Goal: Check status: Check status

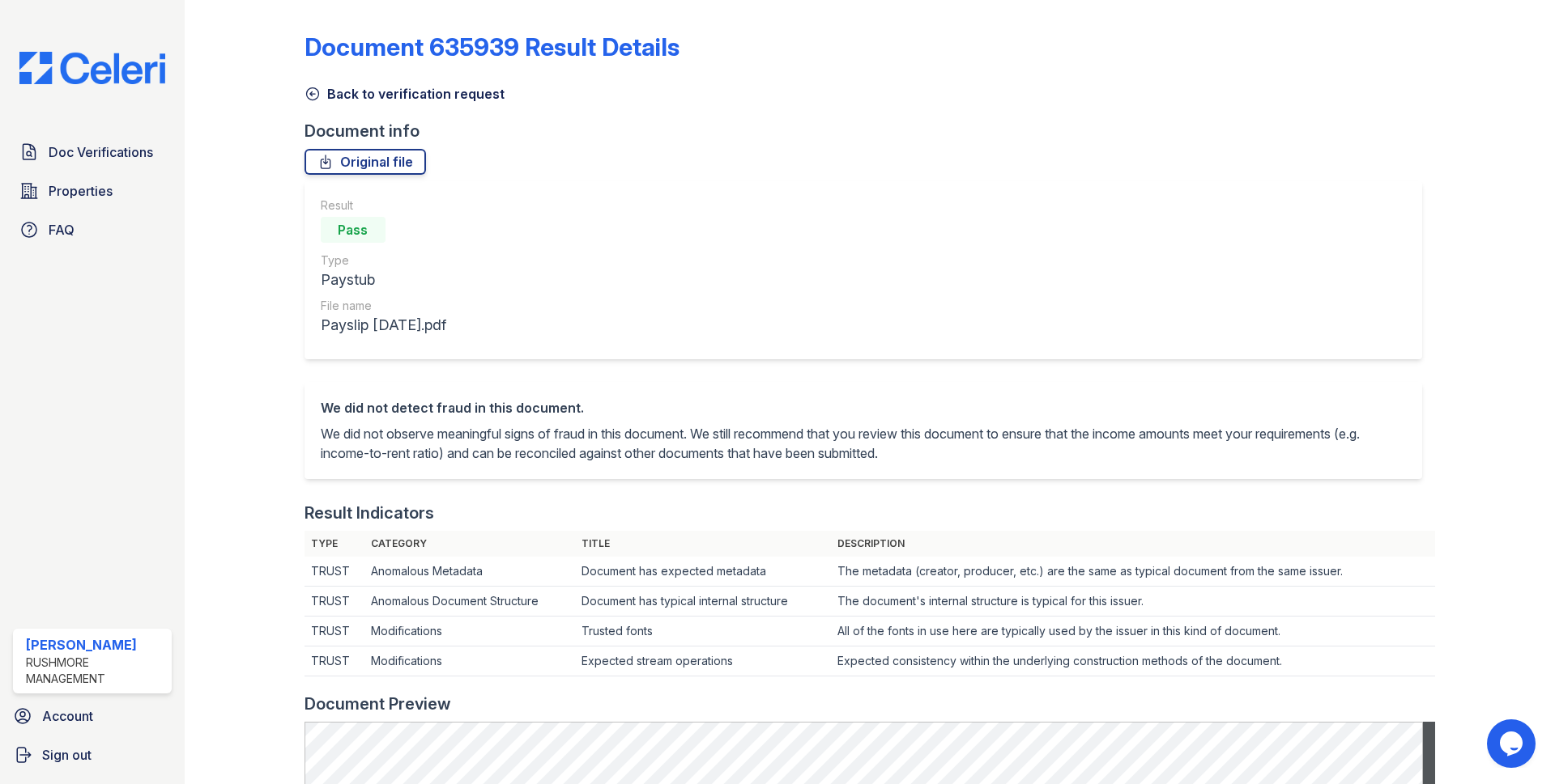
click at [83, 143] on span "Doc Verifications" at bounding box center [101, 152] width 105 height 20
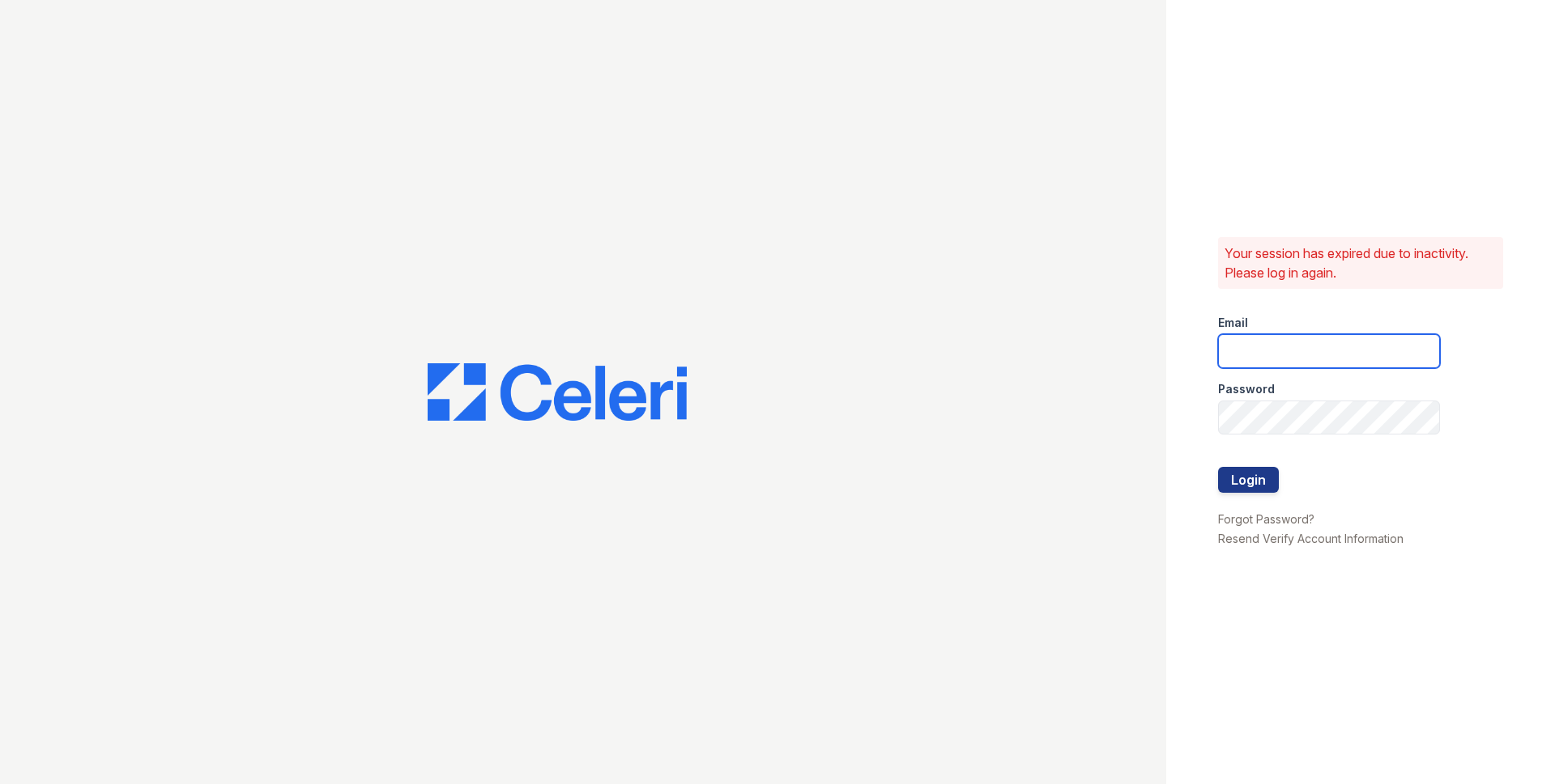
type input "[EMAIL_ADDRESS][DOMAIN_NAME]"
click at [1270, 477] on button "Login" at bounding box center [1248, 480] width 61 height 26
